Goal: Task Accomplishment & Management: Complete application form

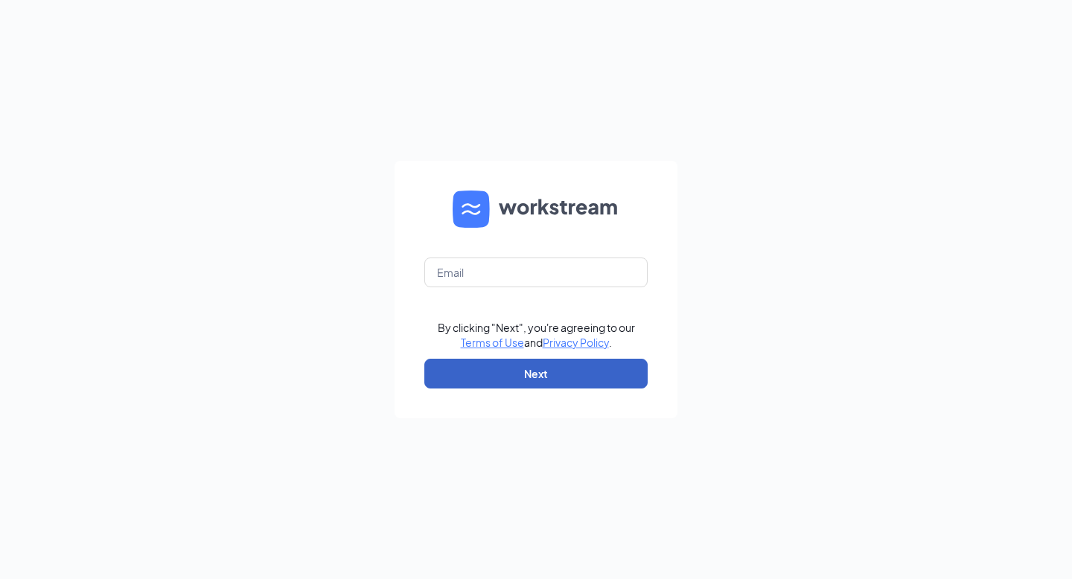
click at [538, 385] on button "Next" at bounding box center [535, 374] width 223 height 30
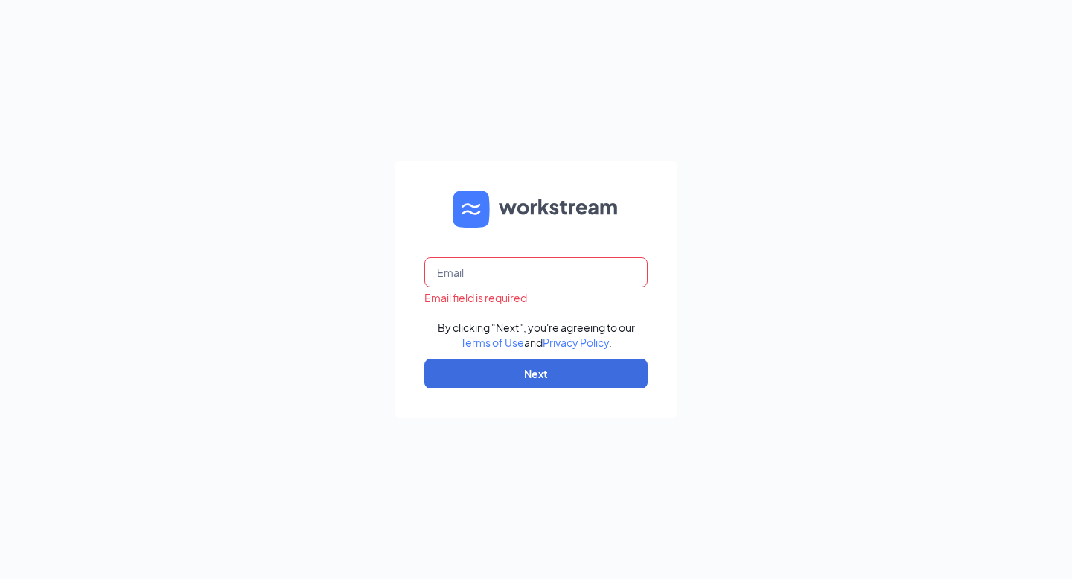
click at [538, 288] on body "Email field is required By clicking "Next", you're agreeing to our Terms of Use…" at bounding box center [536, 289] width 1072 height 579
click at [538, 279] on input "text" at bounding box center [535, 273] width 223 height 30
type input "[PERSON_NAME][EMAIL_ADDRESS][PERSON_NAME][PERSON_NAME][DOMAIN_NAME]"
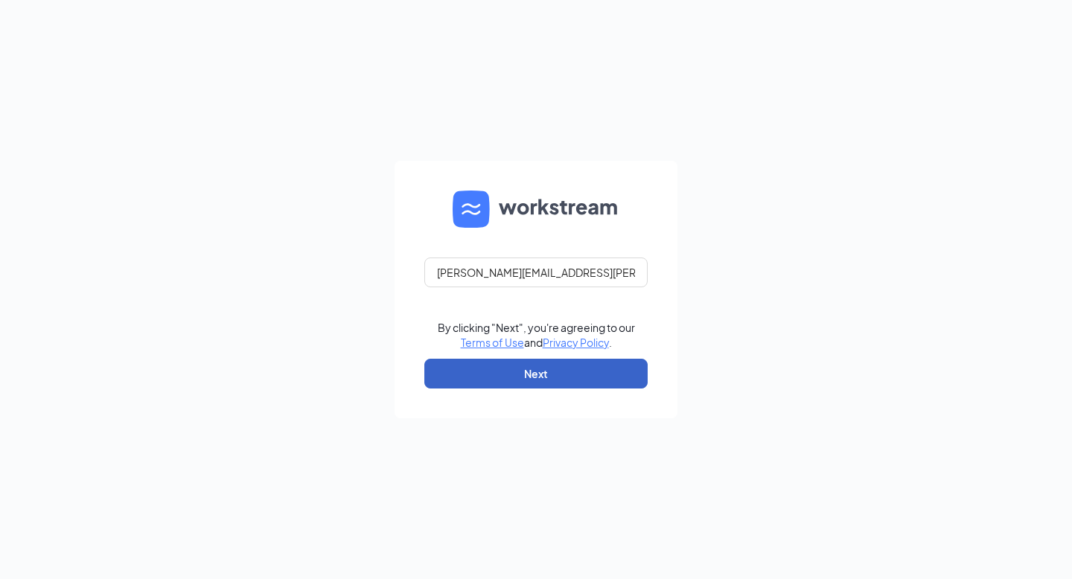
click at [520, 369] on button "Next" at bounding box center [535, 374] width 223 height 30
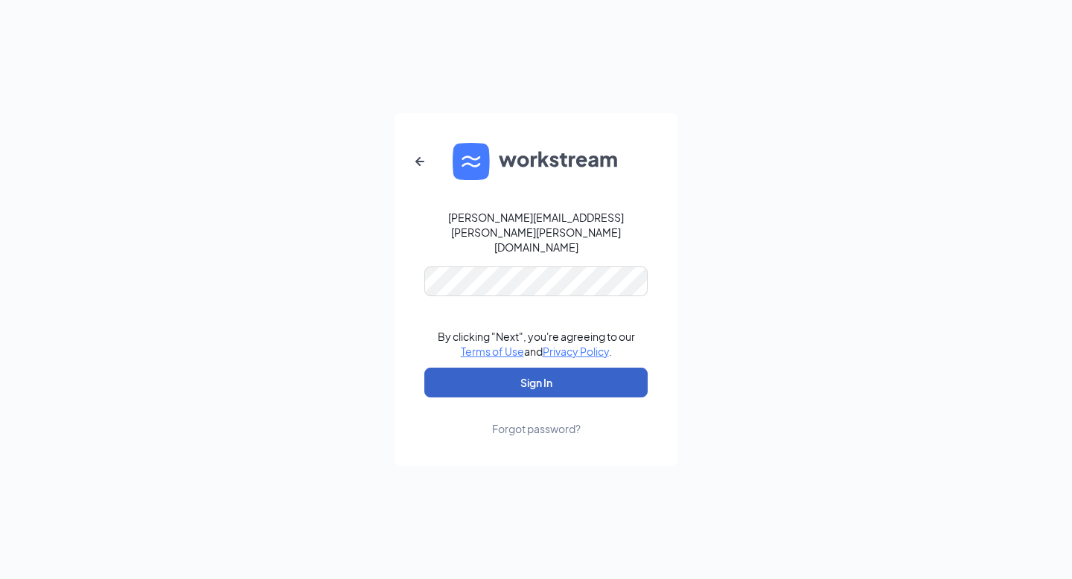
click at [541, 368] on button "Sign In" at bounding box center [535, 383] width 223 height 30
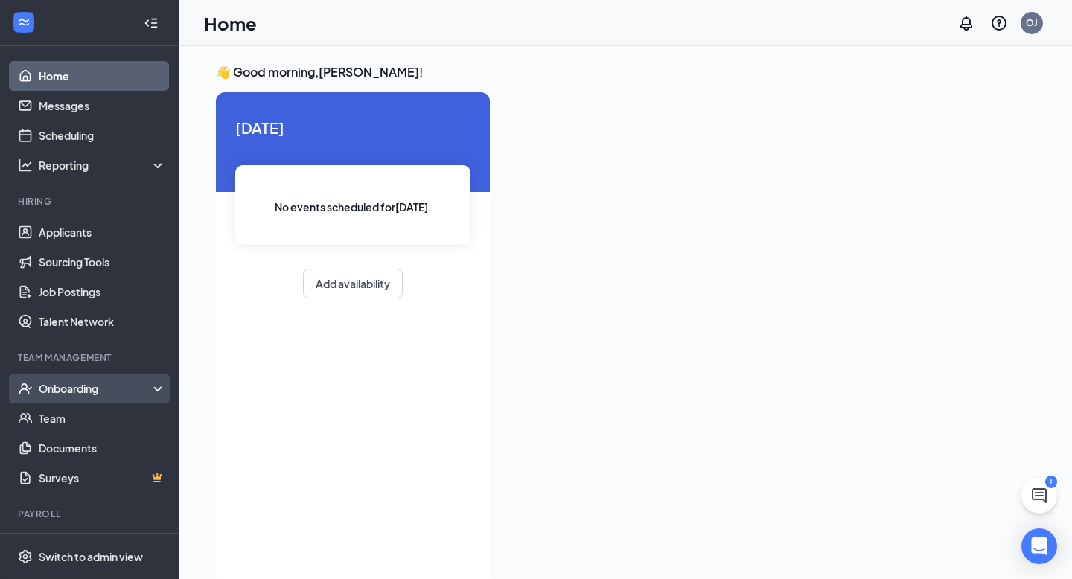
click at [67, 391] on div "Onboarding" at bounding box center [96, 388] width 115 height 15
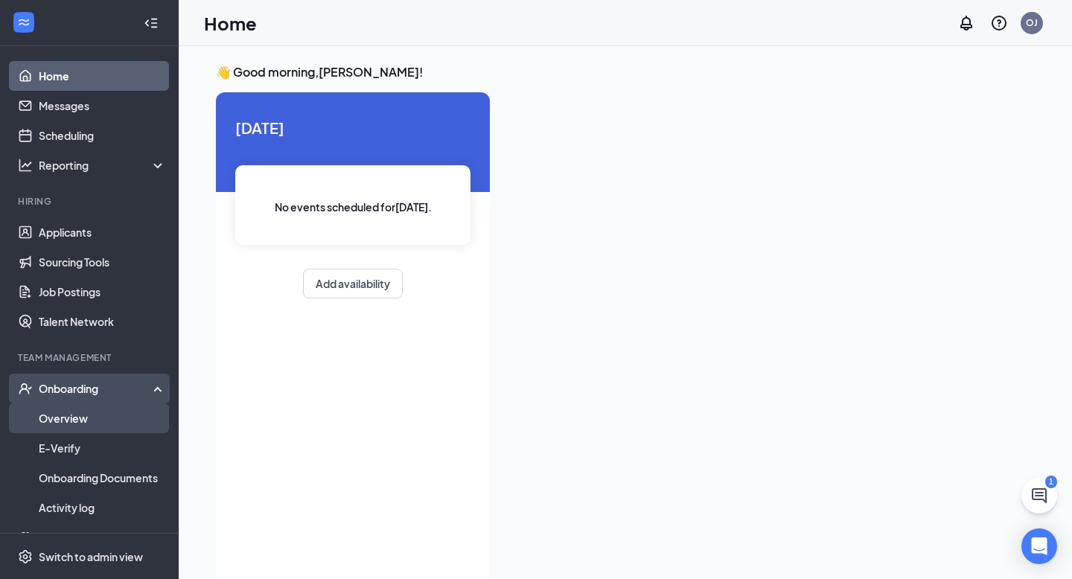
click at [72, 412] on link "Overview" at bounding box center [102, 419] width 127 height 30
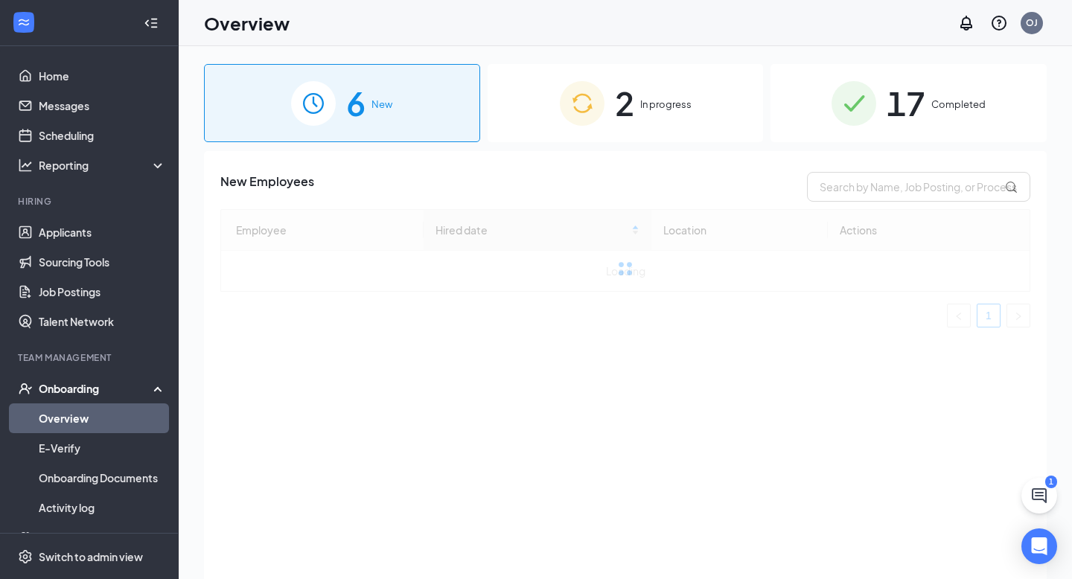
click at [639, 95] on div "2 In progress" at bounding box center [626, 103] width 276 height 78
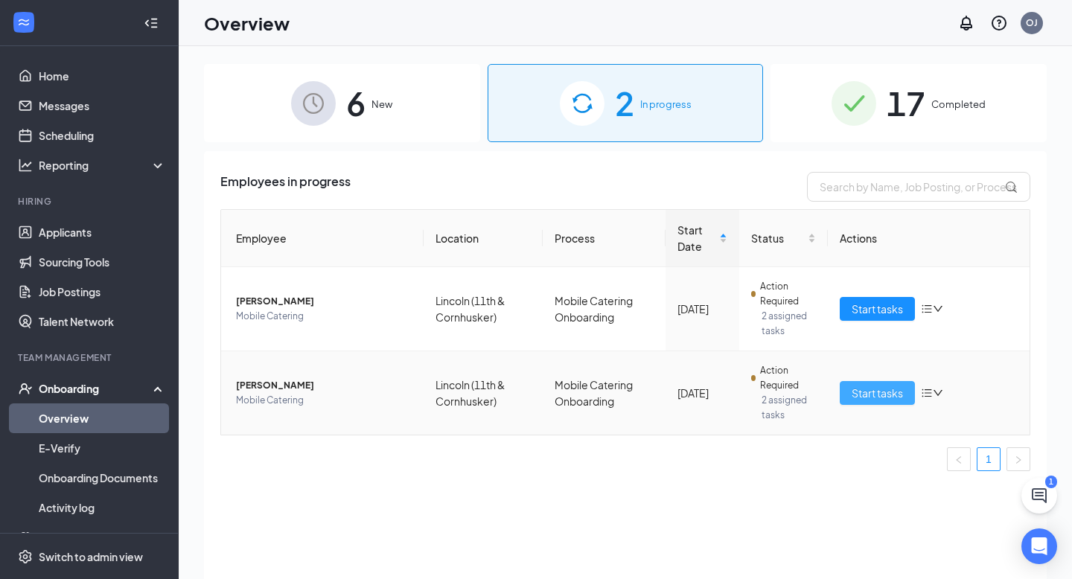
click at [864, 395] on span "Start tasks" at bounding box center [877, 393] width 51 height 16
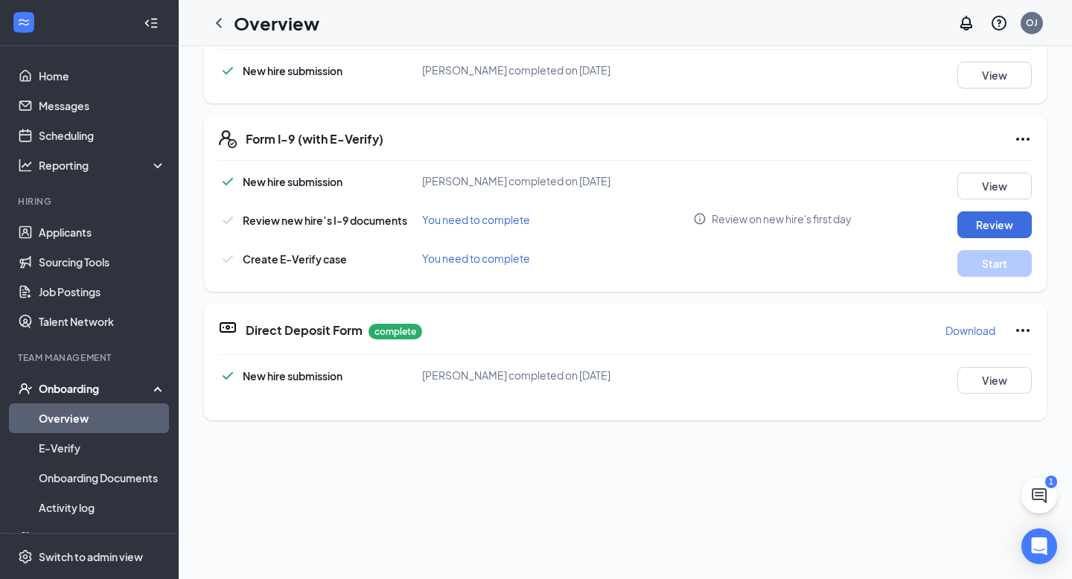
scroll to position [581, 0]
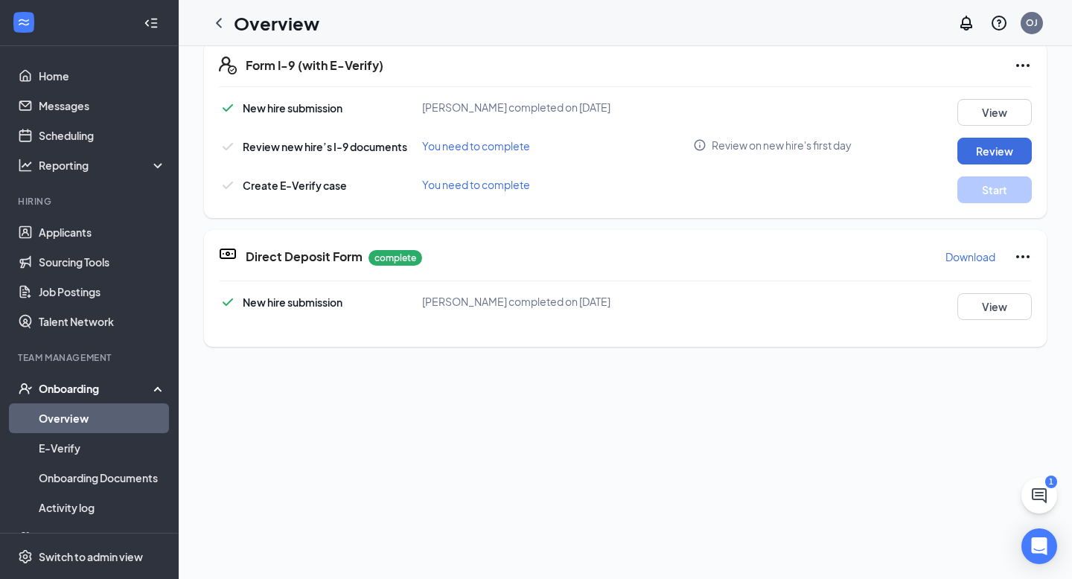
click at [1010, 171] on div "New hire submission [PERSON_NAME] completed on [DATE] View Review new hire’s I-…" at bounding box center [625, 151] width 813 height 104
click at [1011, 156] on button "Review" at bounding box center [995, 151] width 74 height 27
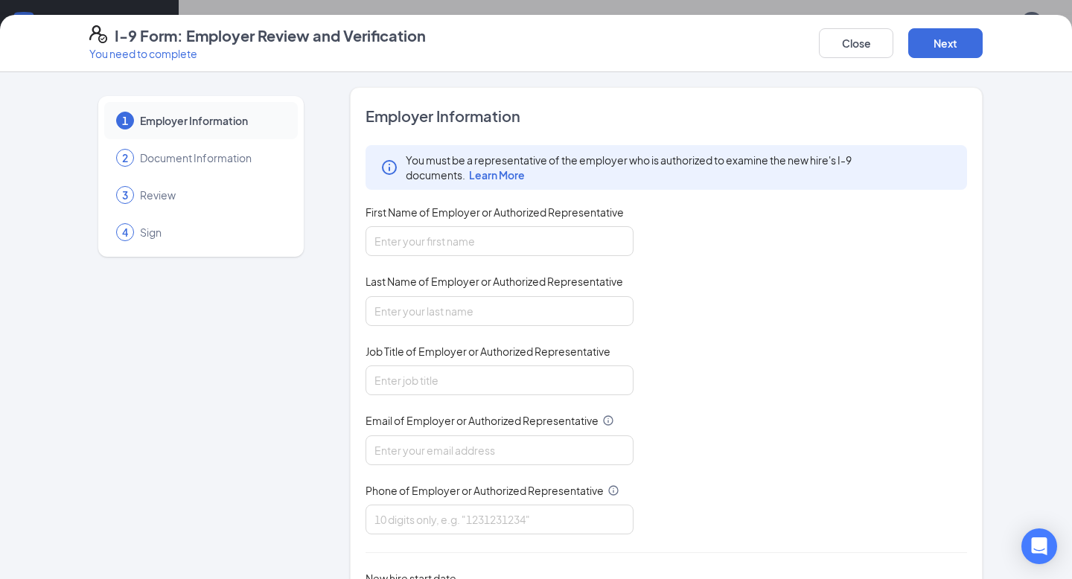
click at [1011, 156] on div "1 Employer Information 2 Document Information 3 Review 4 Sign Employer Informat…" at bounding box center [536, 380] width 953 height 586
click at [594, 220] on div "First Name of Employer or Authorized Representative" at bounding box center [500, 216] width 268 height 22
click at [590, 231] on input "First Name of Employer or Authorized Representative" at bounding box center [500, 241] width 268 height 30
type input "[PERSON_NAME]"
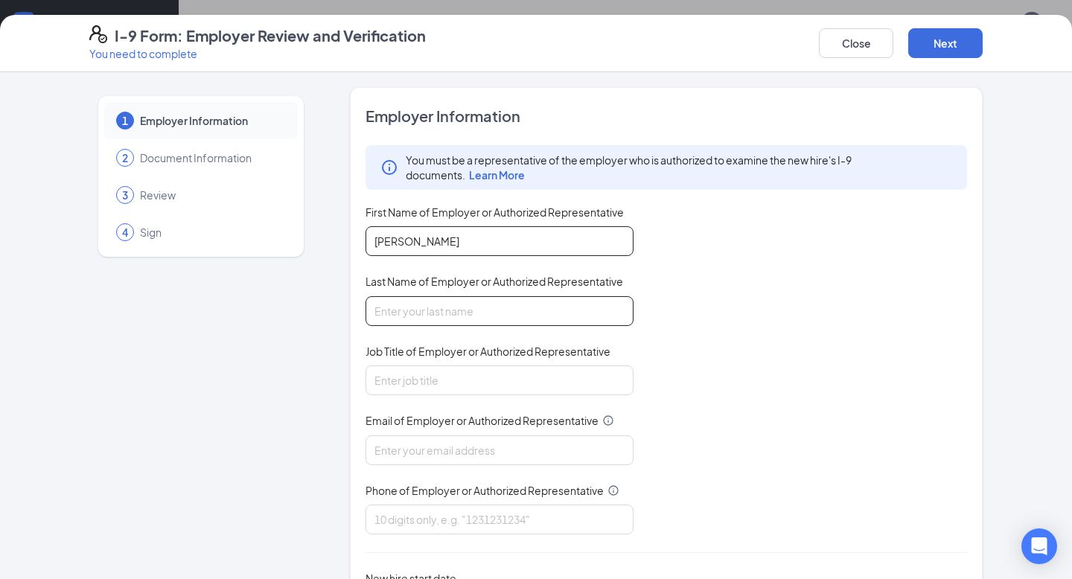
type input "[PERSON_NAME]"
type input "[PERSON_NAME][EMAIL_ADDRESS][PERSON_NAME][PERSON_NAME][DOMAIN_NAME]"
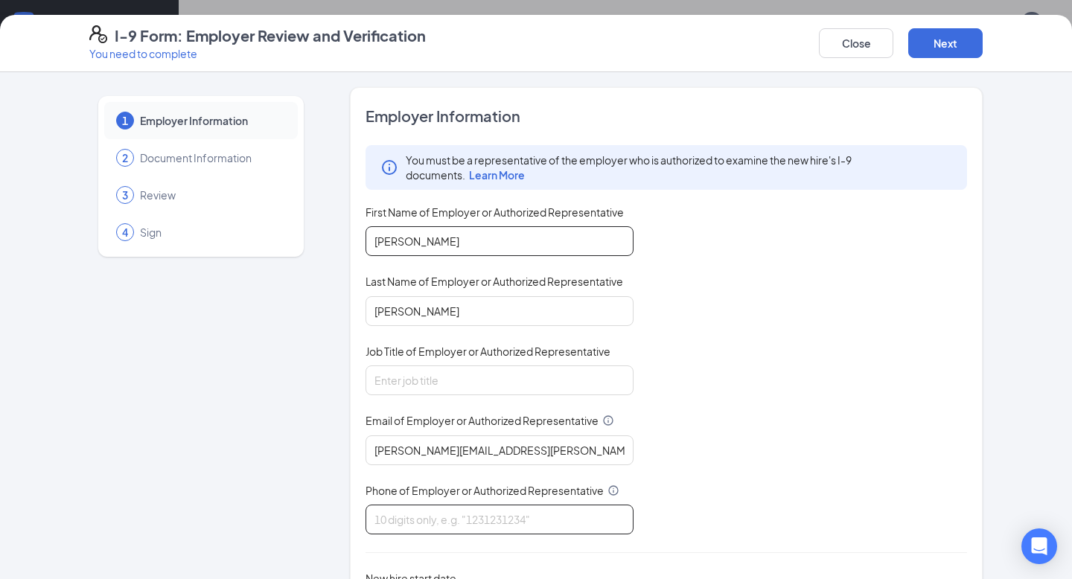
type input "4025901424"
click at [505, 384] on input "Job Title of Employer or Authorized Representative" at bounding box center [500, 381] width 268 height 30
type input "Mobile Catering Manager"
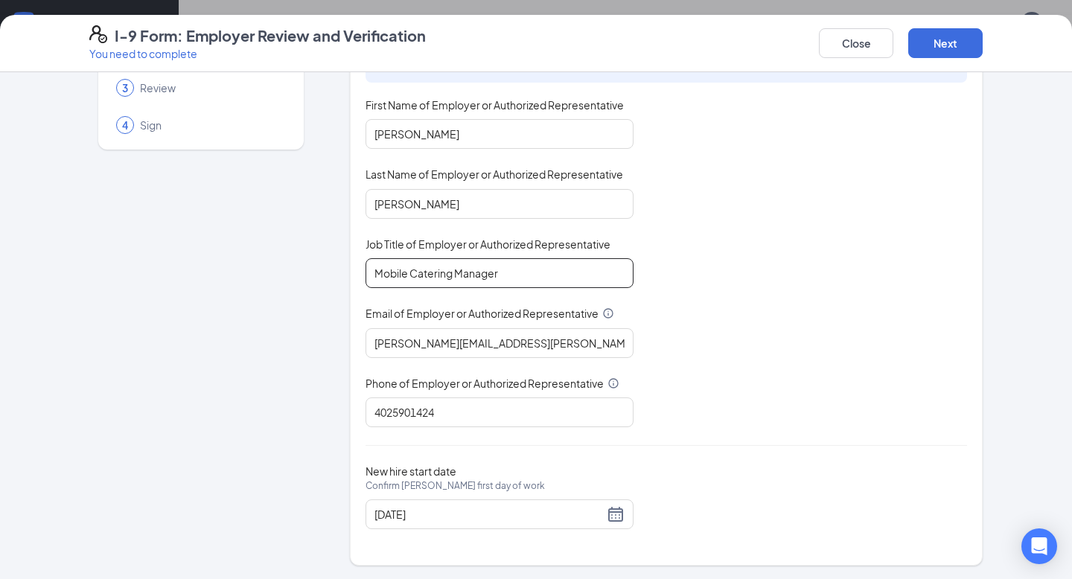
scroll to position [106, 0]
click at [914, 55] on button "Next" at bounding box center [945, 43] width 74 height 30
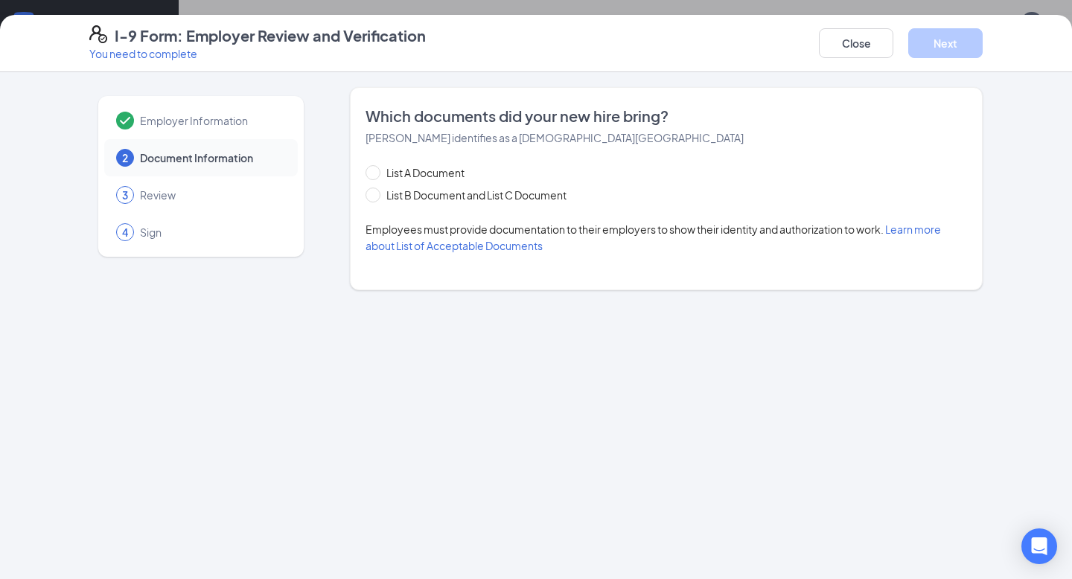
scroll to position [0, 0]
click at [417, 196] on span "List B Document and List C Document" at bounding box center [477, 195] width 192 height 16
click at [376, 196] on input "List B Document and List C Document" at bounding box center [371, 193] width 10 height 10
radio input "true"
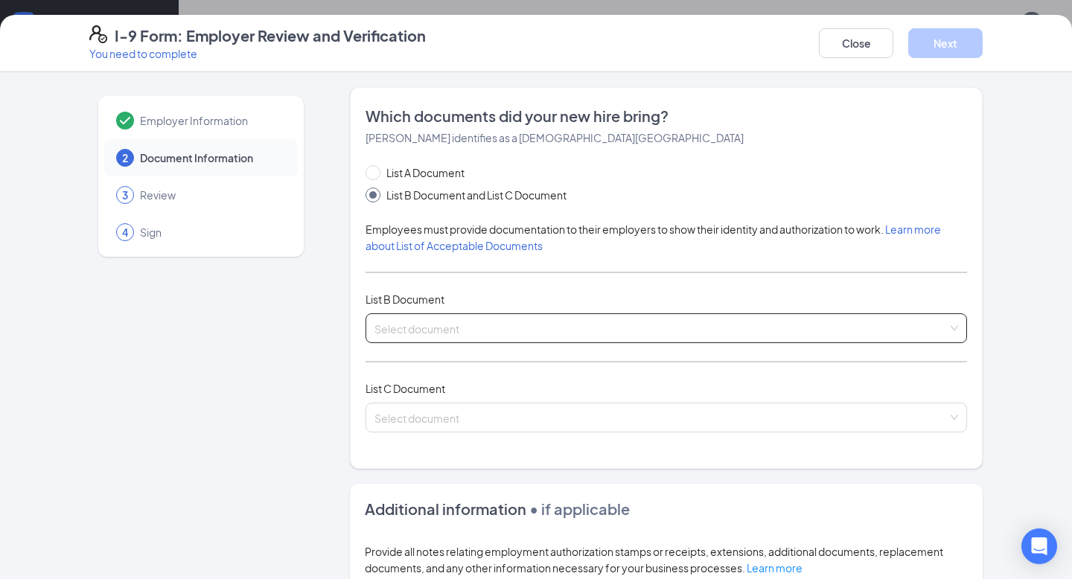
click at [436, 332] on input "search" at bounding box center [661, 325] width 573 height 22
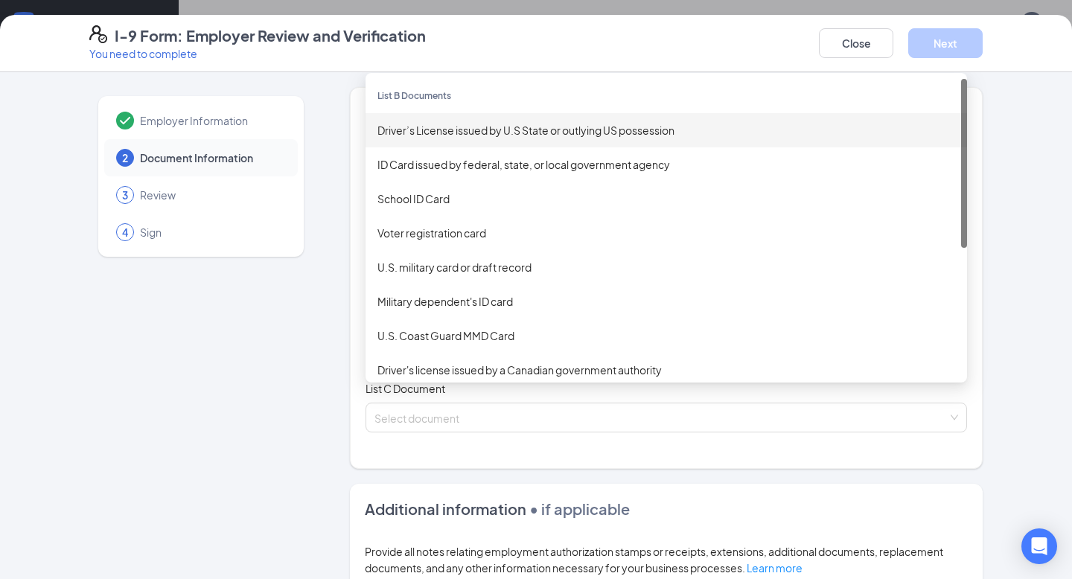
click at [504, 122] on div "Driver’s License issued by U.S State or outlying US possession" at bounding box center [667, 130] width 578 height 16
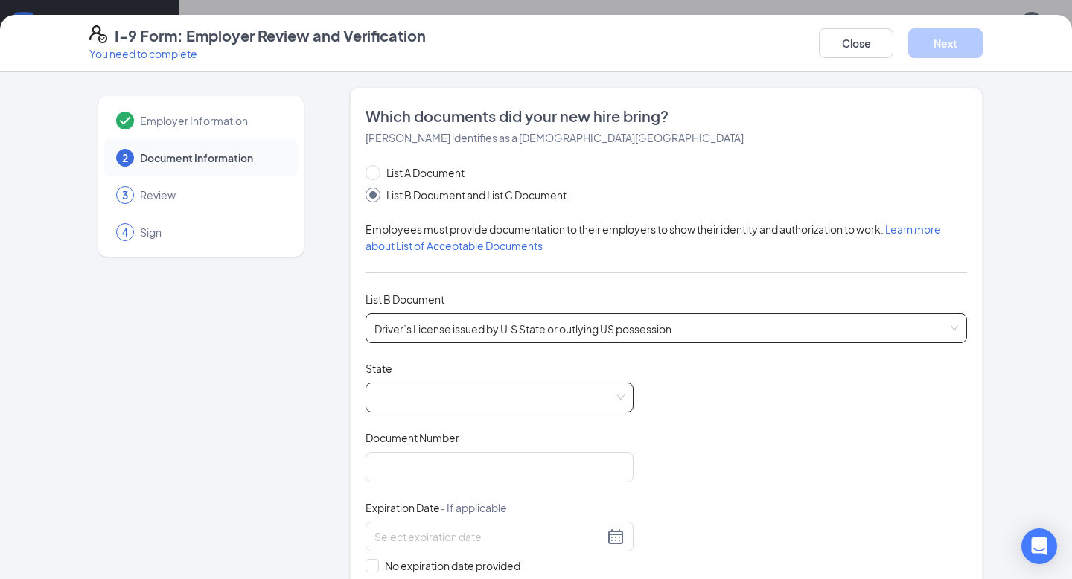
click at [505, 389] on span at bounding box center [500, 397] width 250 height 28
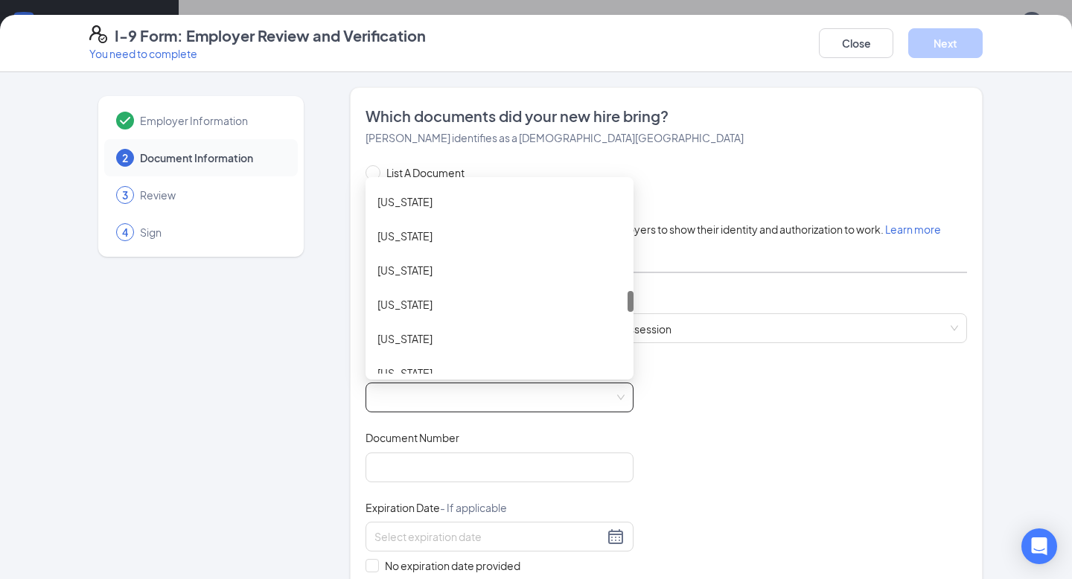
scroll to position [967, 0]
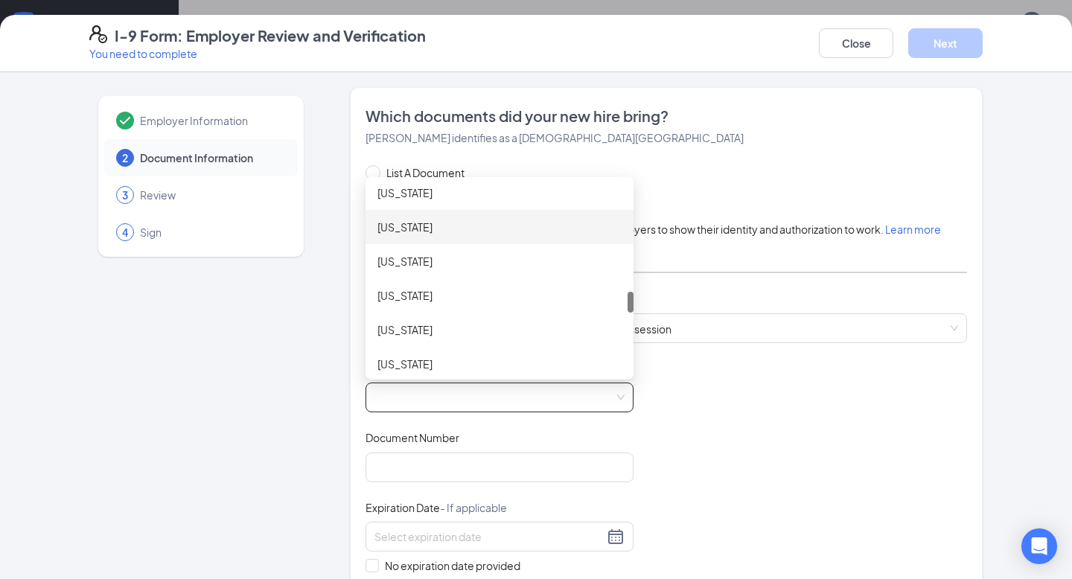
click at [490, 224] on div "[US_STATE]" at bounding box center [500, 227] width 244 height 16
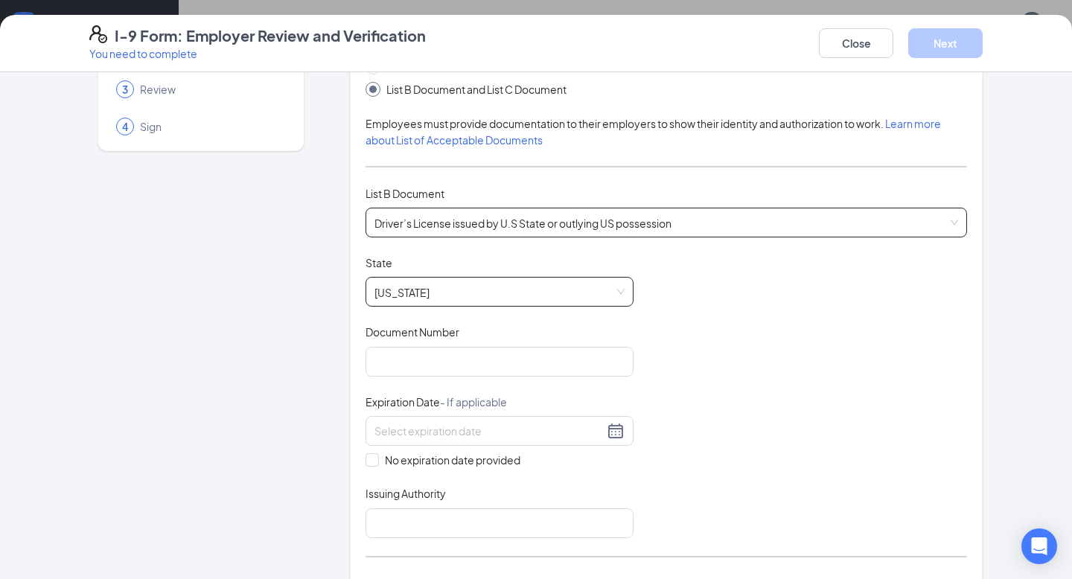
scroll to position [154, 0]
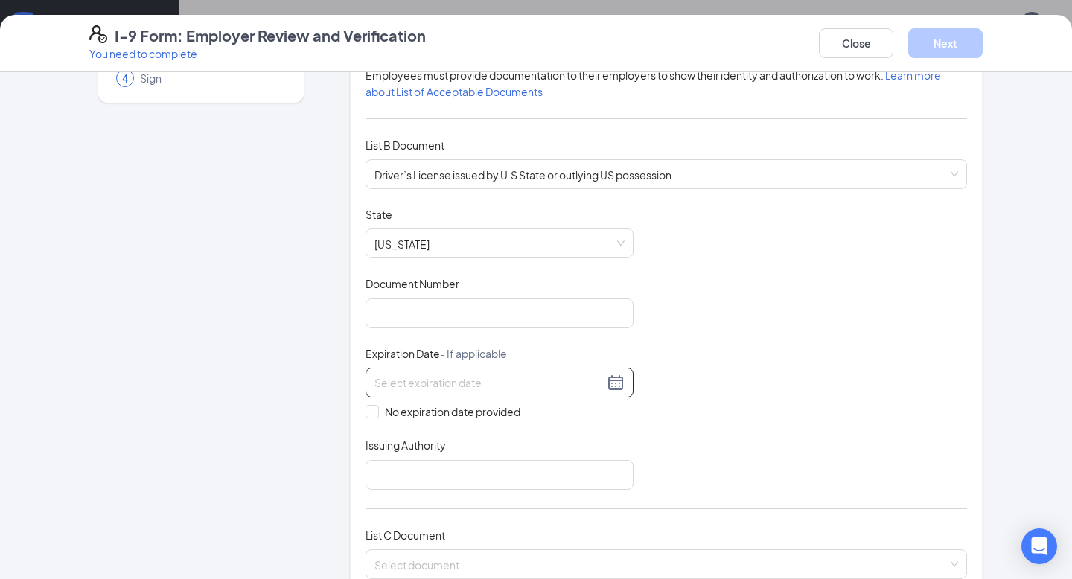
click at [464, 383] on input at bounding box center [489, 383] width 229 height 16
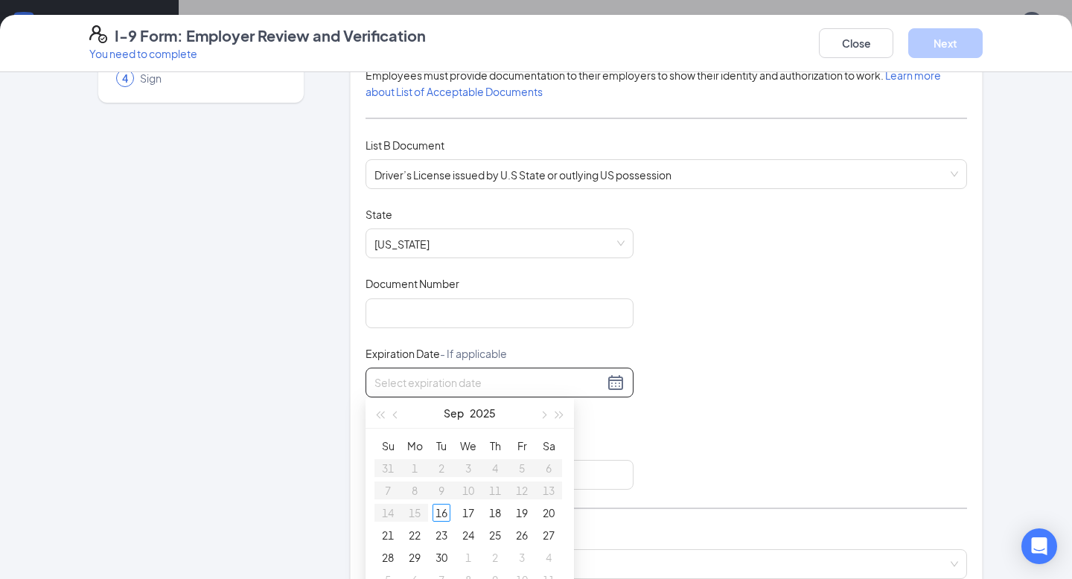
click at [344, 412] on div "Employer Information 2 Document Information 3 Review 4 Sign Which documents did…" at bounding box center [536, 464] width 894 height 1062
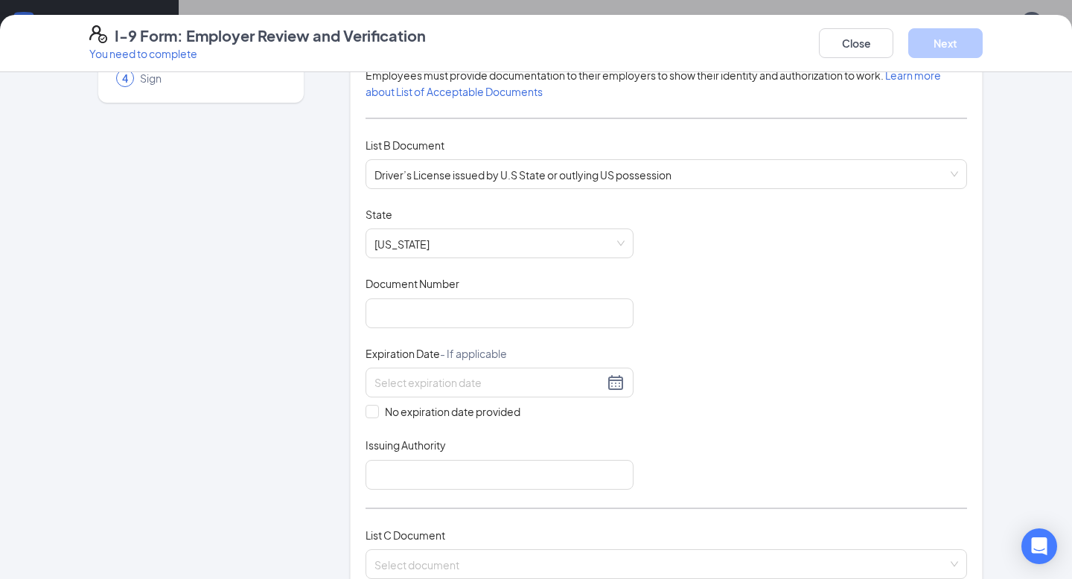
click at [416, 488] on div "List A Document List B Document and List C Document Employees must provide docu…" at bounding box center [667, 303] width 602 height 587
click at [416, 473] on input "Issuing Authority" at bounding box center [500, 475] width 268 height 30
type input "NE DMV"
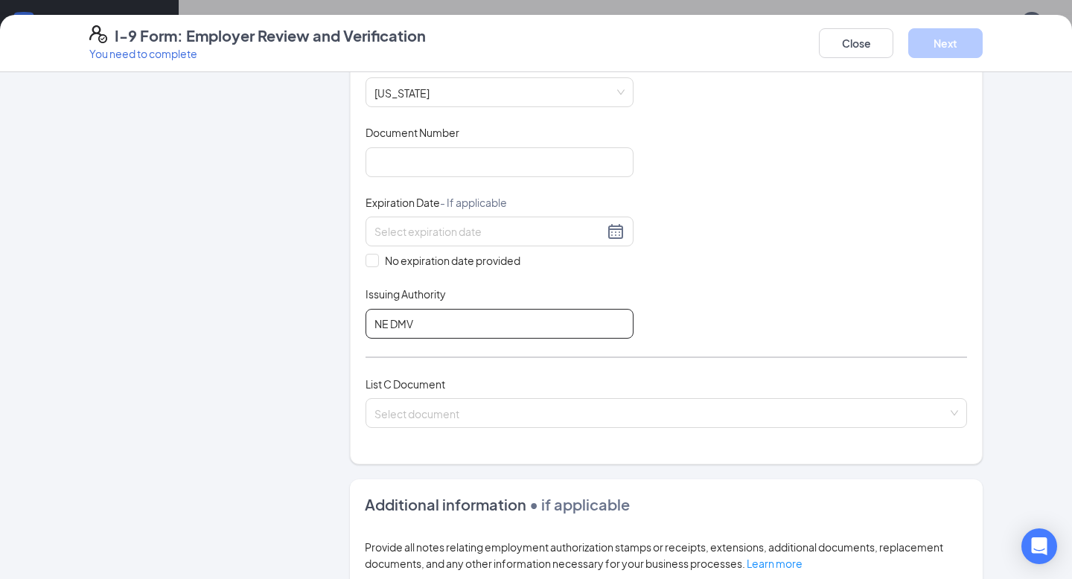
scroll to position [307, 0]
click at [491, 401] on input "search" at bounding box center [661, 409] width 573 height 22
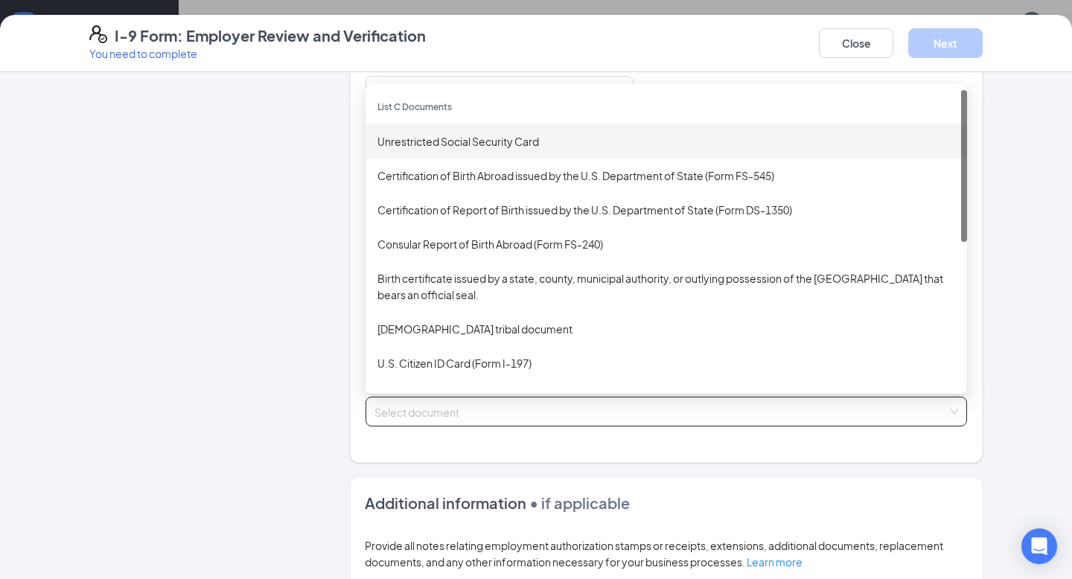
click at [581, 147] on div "Unrestricted Social Security Card" at bounding box center [667, 141] width 602 height 34
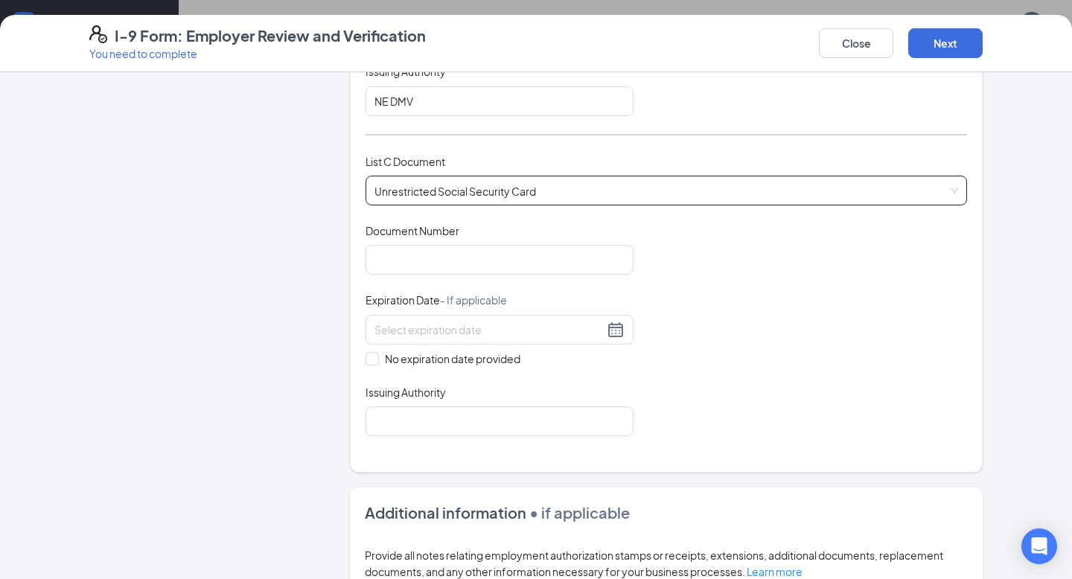
scroll to position [527, 0]
click at [380, 354] on span "No expiration date provided" at bounding box center [452, 359] width 147 height 16
click at [376, 354] on input "No expiration date provided" at bounding box center [371, 358] width 10 height 10
checkbox input "true"
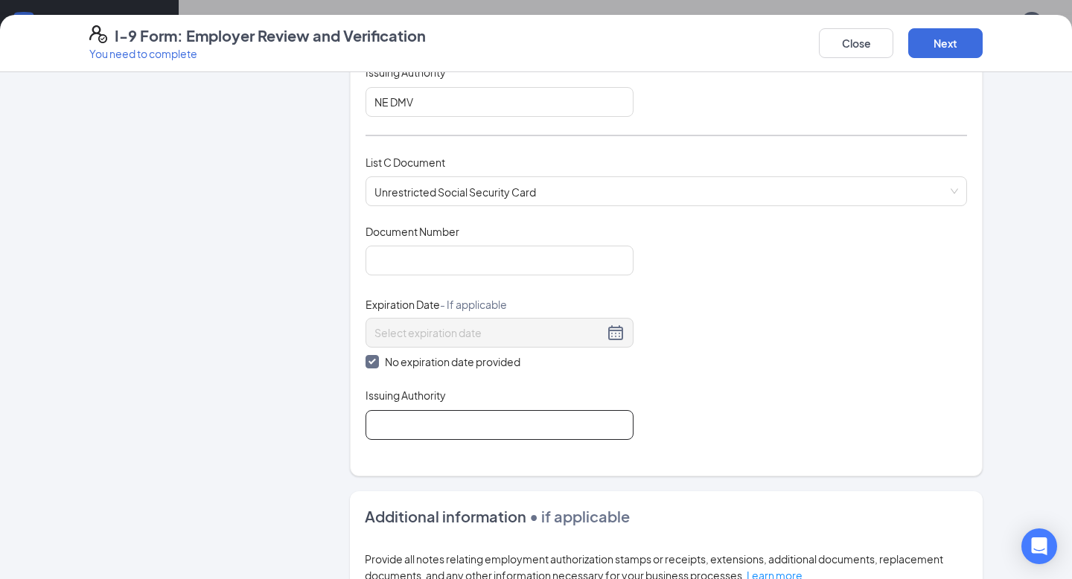
click at [385, 411] on input "Issuing Authority" at bounding box center [500, 425] width 268 height 30
type input "Social Security Administration"
click at [701, 409] on div "Document Title Unrestricted Social Security Card Document Number Expiration Dat…" at bounding box center [667, 332] width 602 height 216
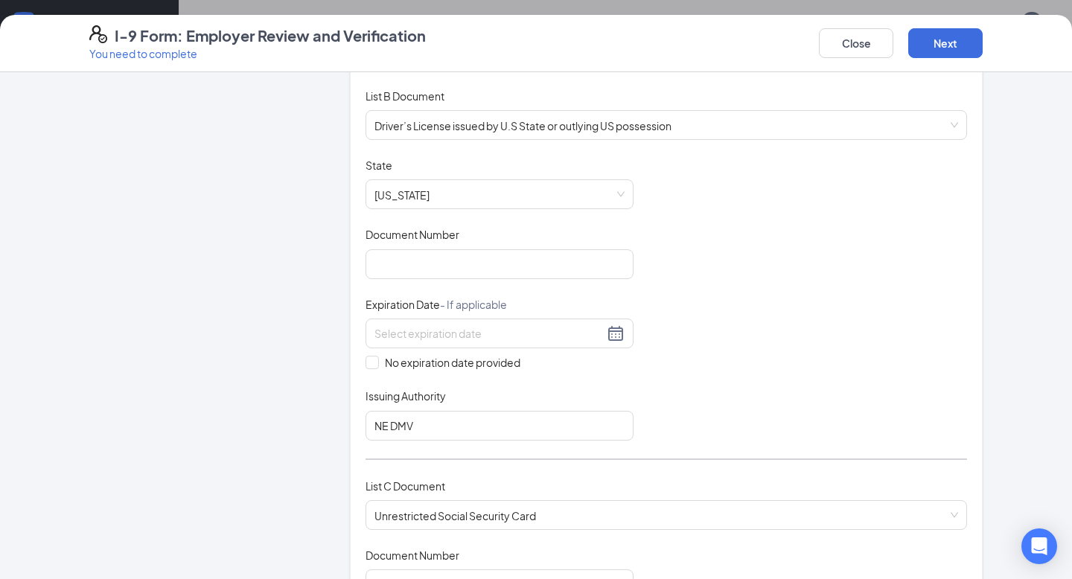
scroll to position [0, 0]
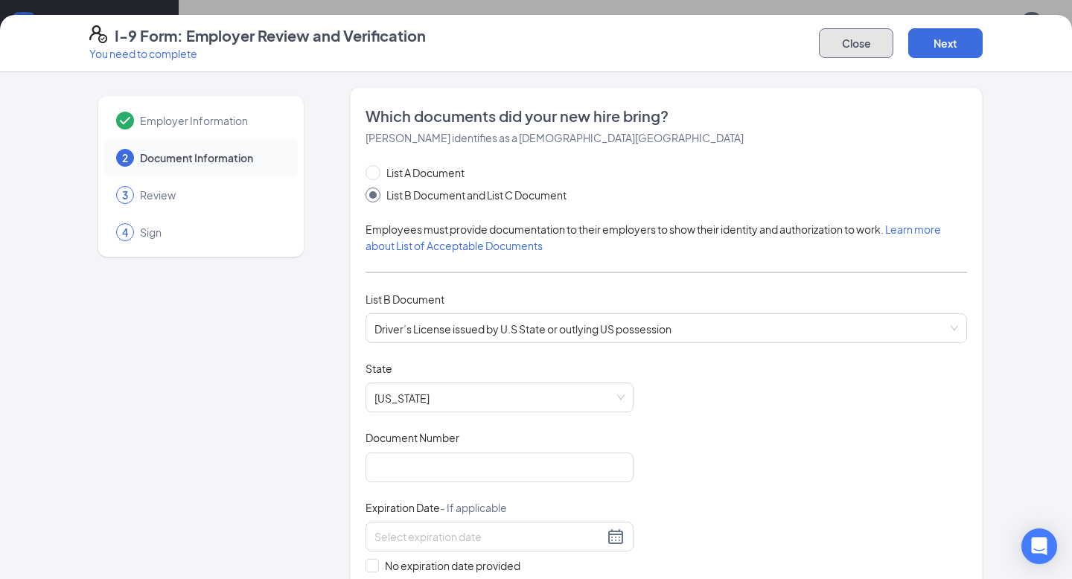
click at [870, 48] on button "Close" at bounding box center [856, 43] width 74 height 30
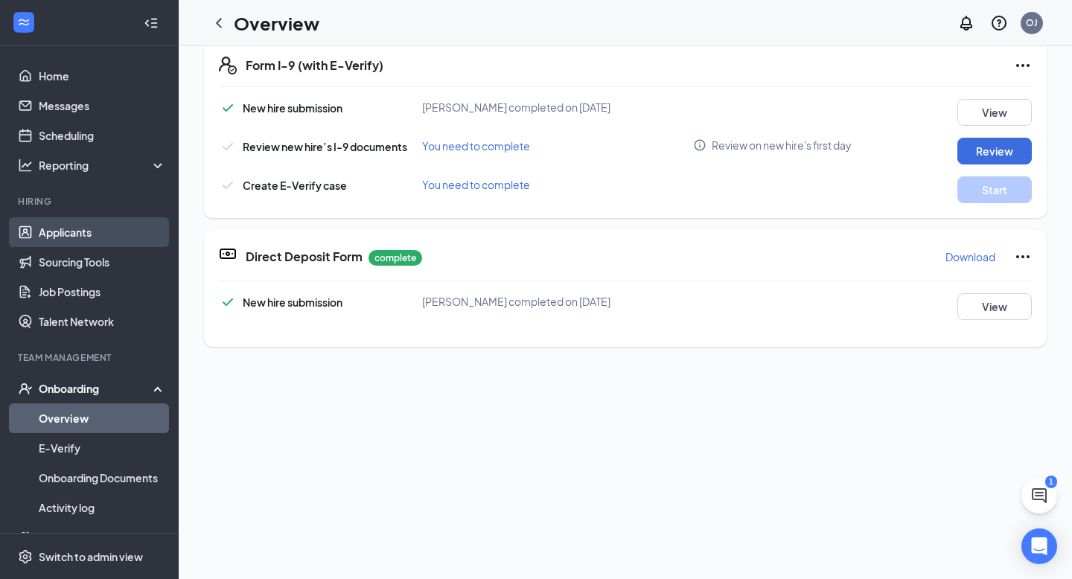
click at [44, 225] on link "Applicants" at bounding box center [102, 232] width 127 height 30
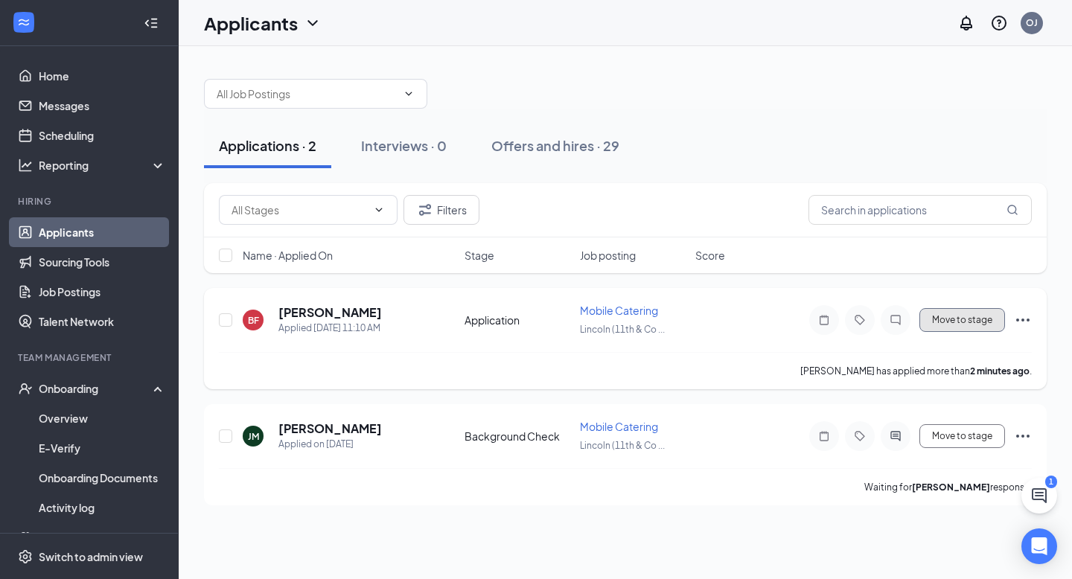
click at [973, 330] on button "Move to stage" at bounding box center [963, 320] width 86 height 24
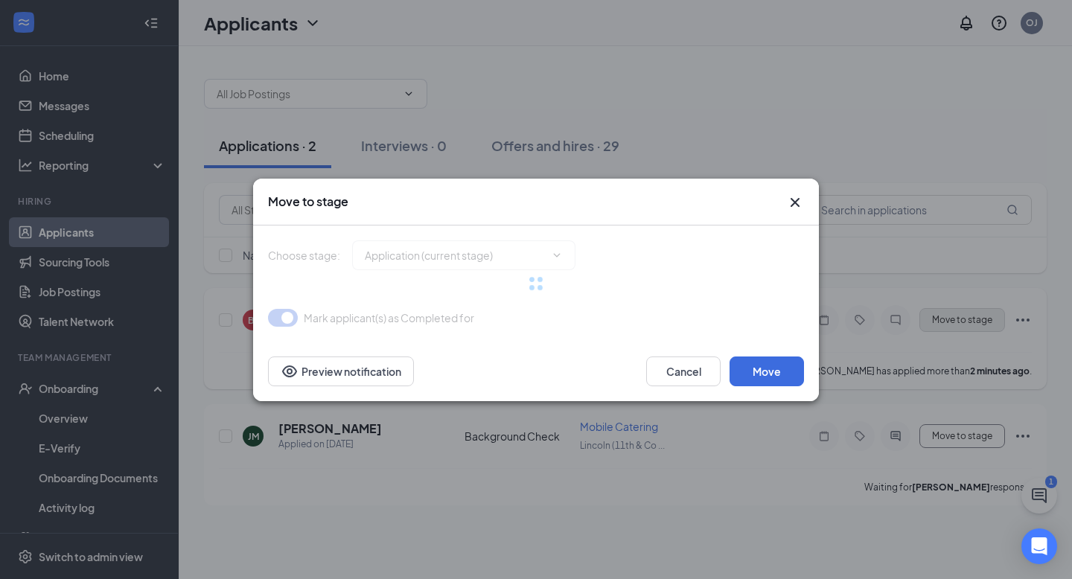
type input "Background Check (next stage)"
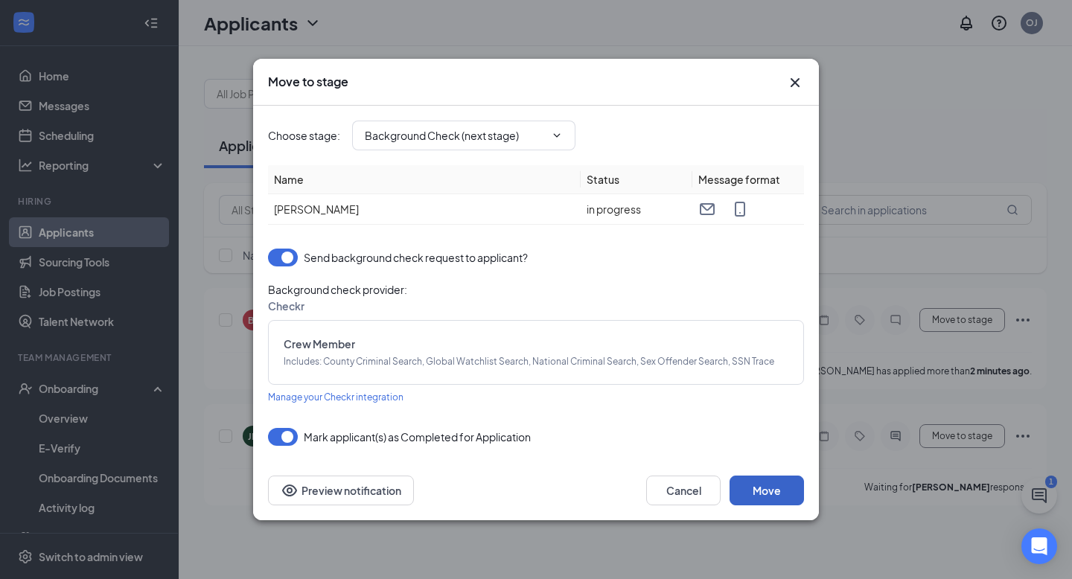
click at [761, 485] on button "Move" at bounding box center [767, 491] width 74 height 30
